Goal: Task Accomplishment & Management: Complete application form

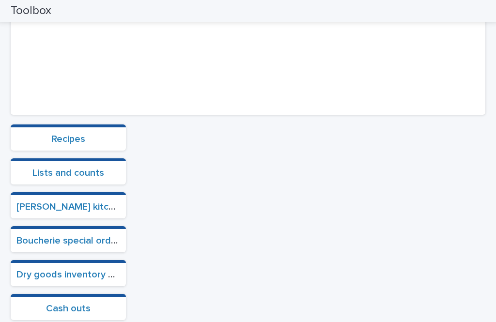
scroll to position [245, 0]
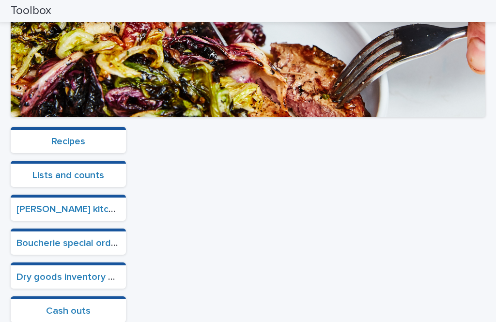
click at [76, 229] on section "Boucherie special orders" at bounding box center [68, 242] width 115 height 26
click at [70, 238] on link "Boucherie special orders" at bounding box center [70, 243] width 108 height 10
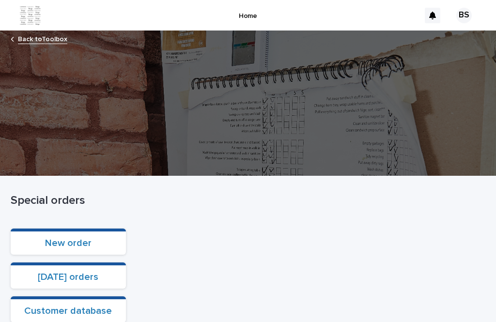
click at [58, 31] on div at bounding box center [248, 103] width 496 height 145
click at [39, 33] on link "Back to Toolbox" at bounding box center [42, 38] width 49 height 11
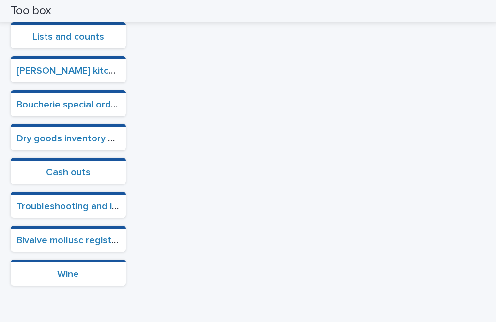
scroll to position [386, 0]
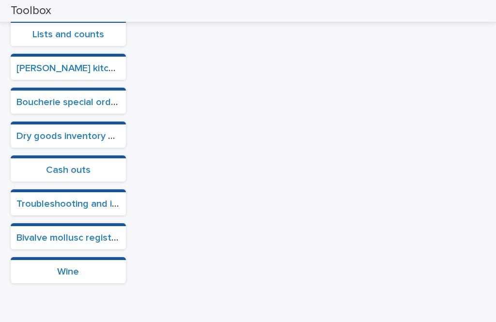
click at [54, 173] on link "Cash outs" at bounding box center [68, 170] width 45 height 10
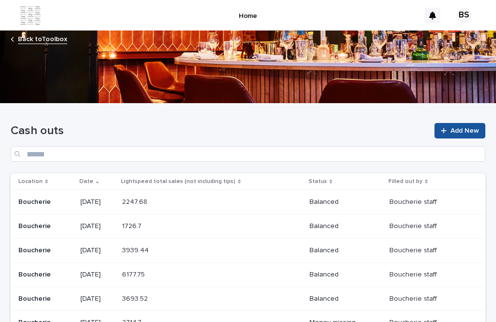
click at [470, 136] on link "Add New" at bounding box center [459, 130] width 51 height 15
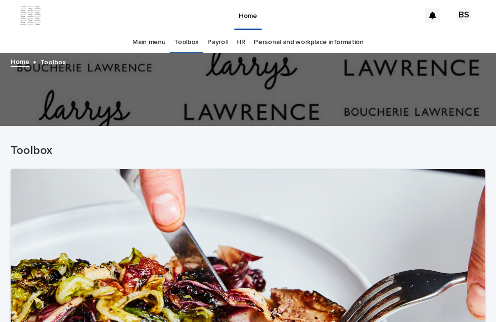
scroll to position [292, 0]
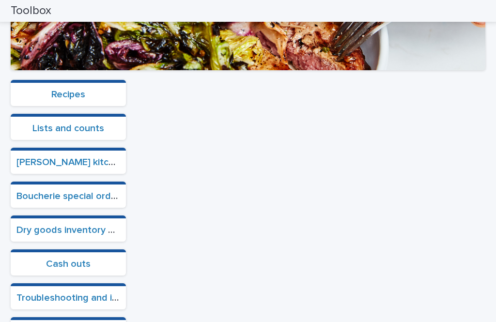
click at [65, 259] on link "Cash outs" at bounding box center [68, 264] width 45 height 10
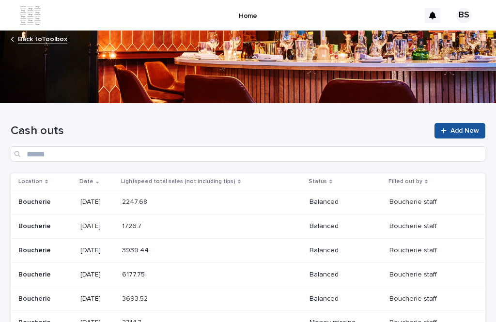
click at [77, 262] on td "[DATE]" at bounding box center [98, 274] width 42 height 24
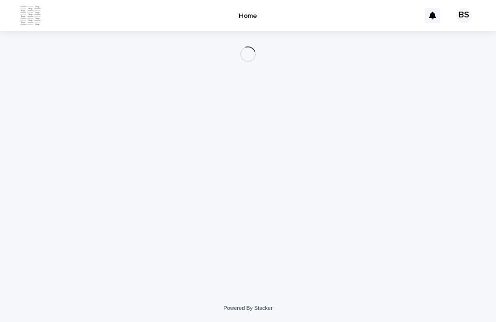
click at [470, 102] on div "Loading... Saving… Loading... Saving…" at bounding box center [248, 150] width 484 height 239
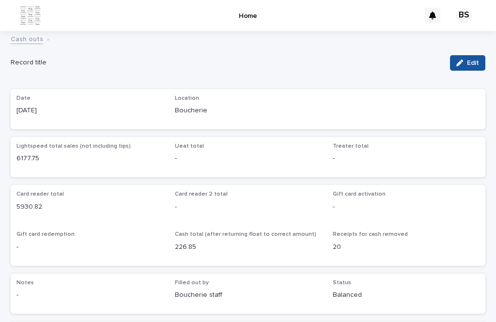
click at [22, 33] on link "Cash outs" at bounding box center [27, 38] width 32 height 11
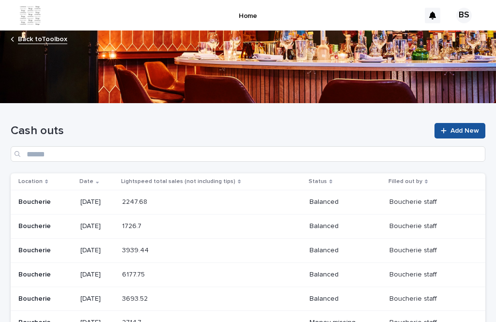
click at [450, 123] on link "Add New" at bounding box center [459, 130] width 51 height 15
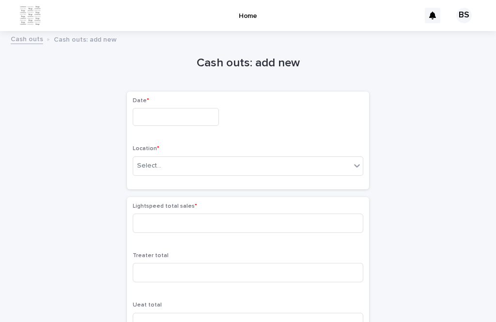
click at [151, 97] on p "Date *" at bounding box center [248, 100] width 230 height 7
click at [177, 108] on input "text" at bounding box center [176, 117] width 86 height 18
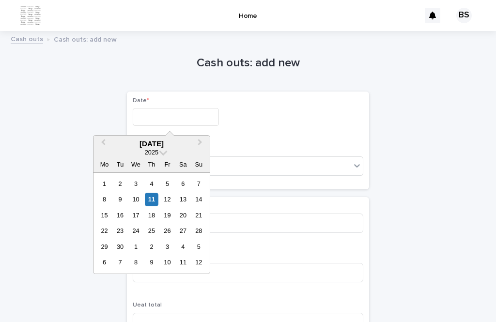
click at [151, 193] on div "11" at bounding box center [151, 199] width 13 height 13
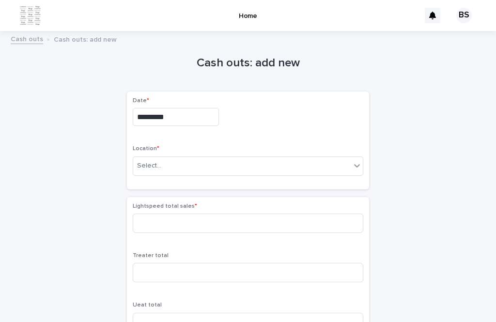
type input "*********"
click at [235, 145] on div "Location * Select..." at bounding box center [248, 164] width 230 height 38
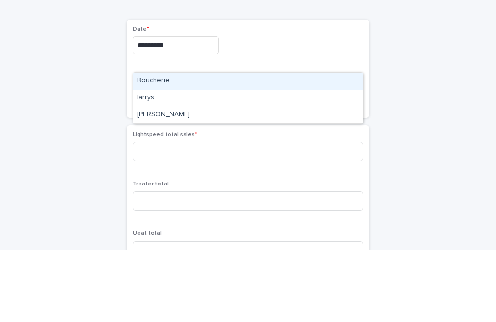
click at [208, 144] on div "Boucherie" at bounding box center [248, 152] width 230 height 17
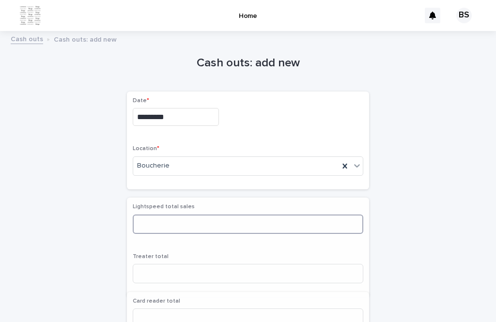
click at [221, 215] on input at bounding box center [248, 224] width 230 height 19
type input "*******"
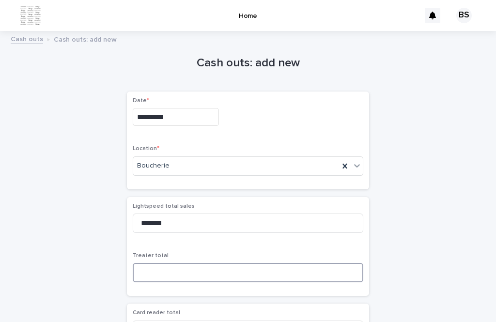
click at [252, 263] on input at bounding box center [248, 272] width 230 height 19
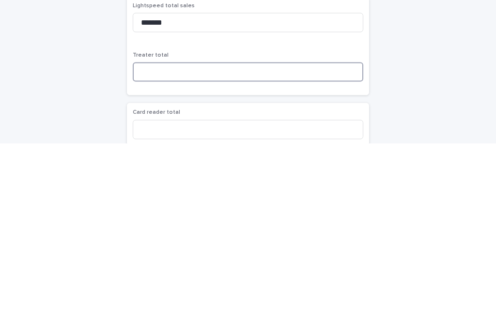
scroll to position [25, 0]
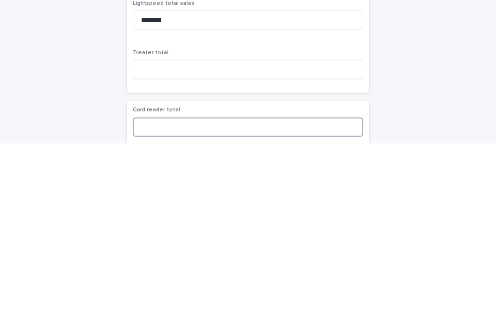
click at [202, 296] on input at bounding box center [248, 305] width 230 height 19
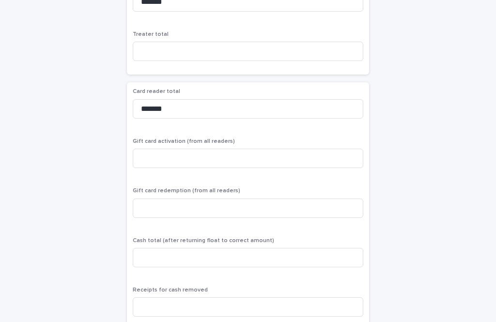
scroll to position [228, 0]
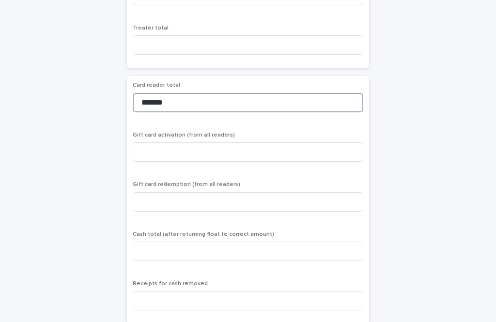
type input "*******"
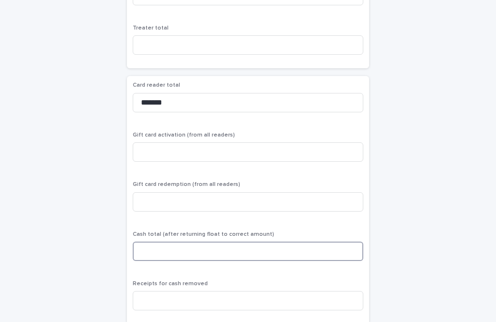
click at [266, 242] on input at bounding box center [248, 251] width 230 height 19
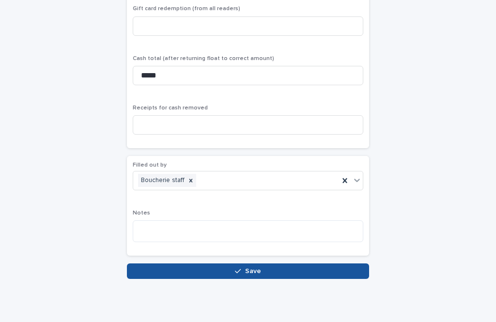
scroll to position [402, 0]
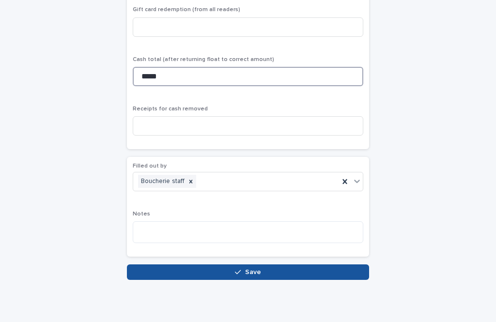
type input "*****"
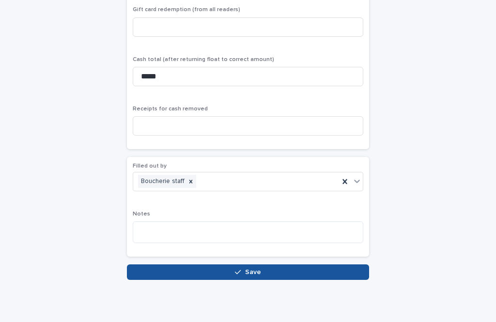
click at [264, 264] on button "Save" at bounding box center [248, 271] width 242 height 15
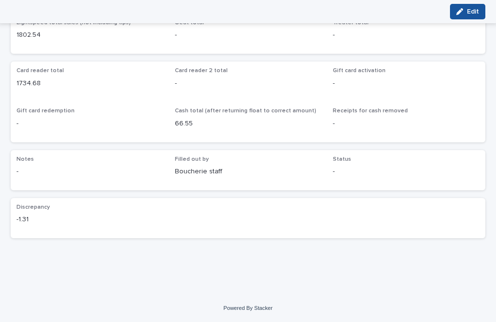
scroll to position [88, 0]
